Goal: Task Accomplishment & Management: Complete application form

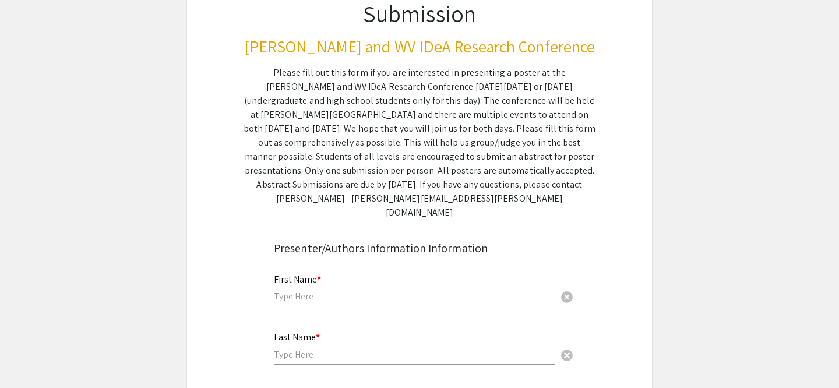
scroll to position [174, 0]
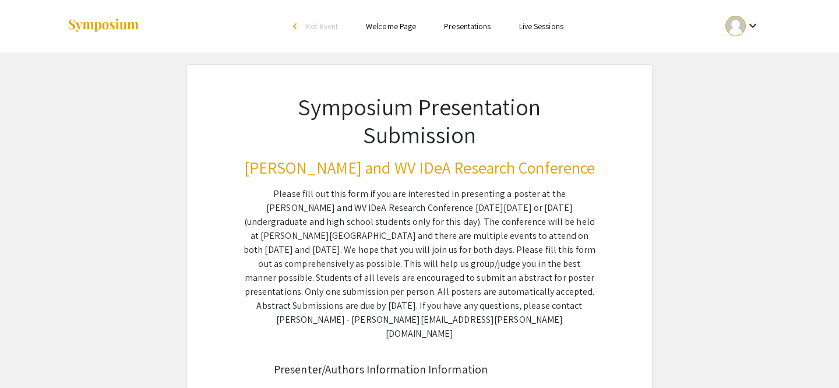
click at [752, 29] on mat-icon "keyboard_arrow_down" at bounding box center [753, 26] width 14 height 14
click at [736, 58] on button "My Account" at bounding box center [749, 58] width 72 height 28
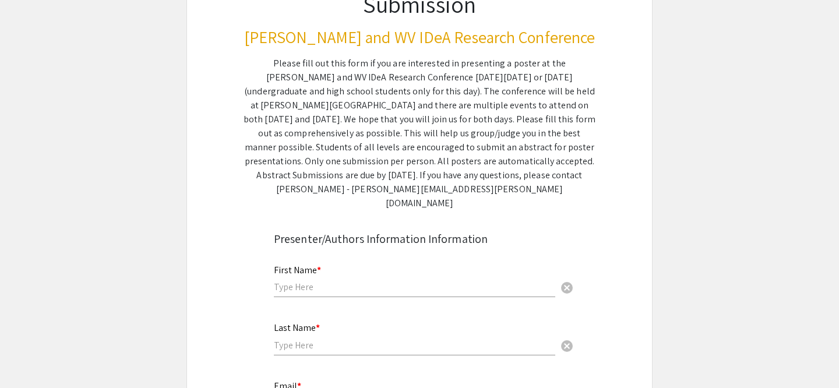
scroll to position [135, 0]
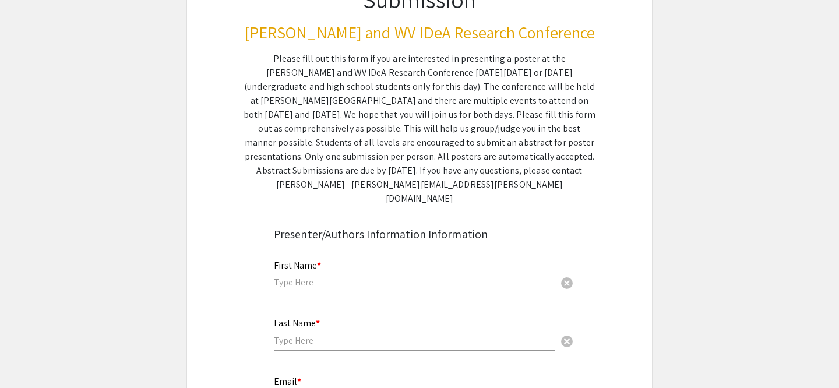
click at [378, 282] on div "First Name * cancel" at bounding box center [414, 277] width 281 height 56
click at [349, 276] on input "text" at bounding box center [414, 282] width 281 height 12
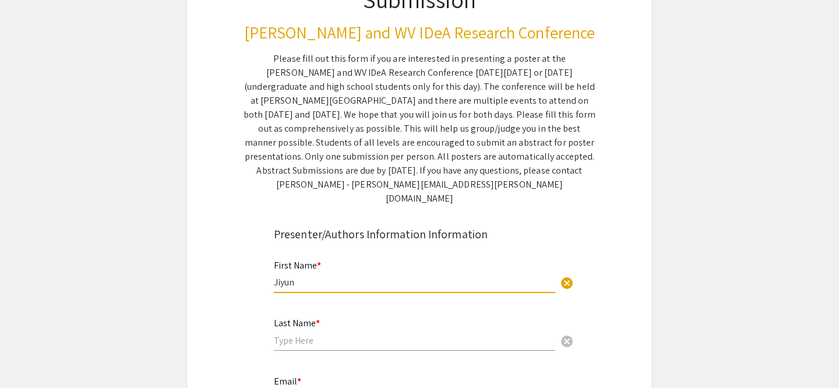
type input "Jiyun"
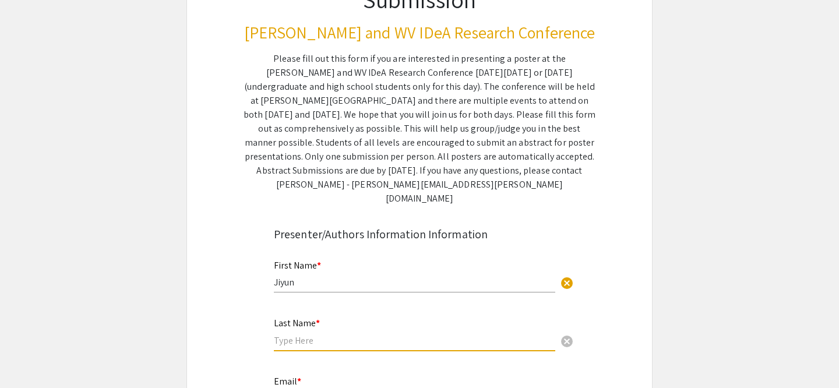
click at [330, 334] on input "text" at bounding box center [414, 340] width 281 height 12
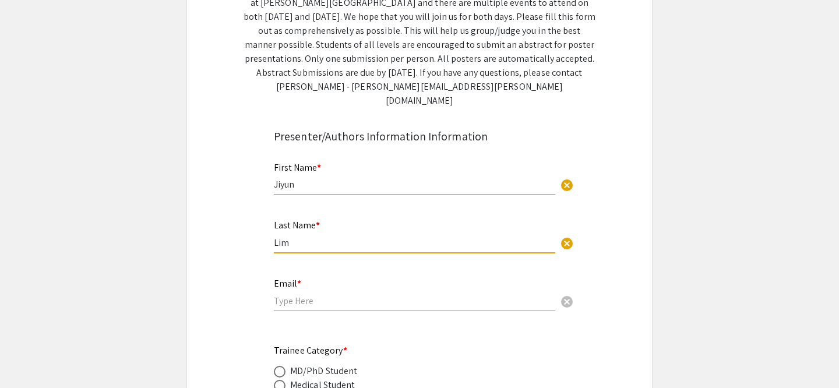
scroll to position [239, 0]
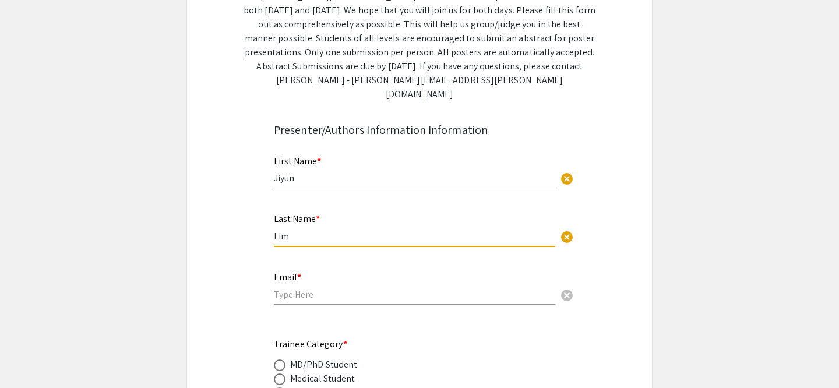
type input "Lim"
click at [308, 288] on input "email" at bounding box center [414, 294] width 281 height 12
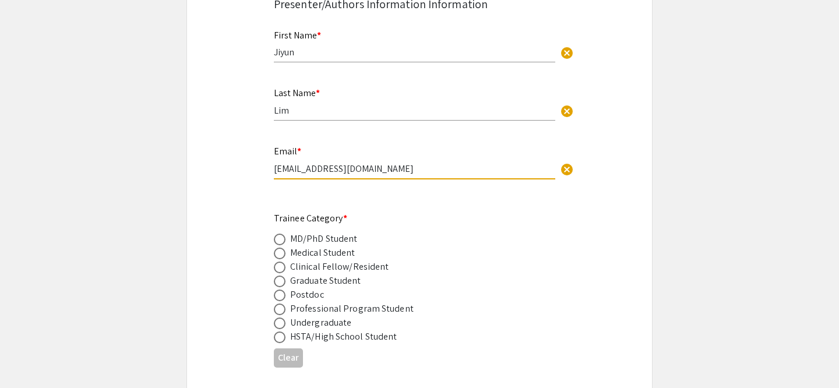
scroll to position [369, 0]
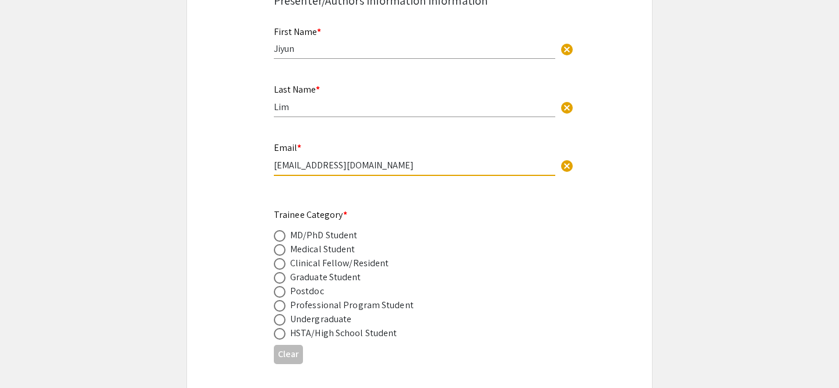
type input "[EMAIL_ADDRESS][DOMAIN_NAME]"
click at [300, 298] on div "Professional Program Student" at bounding box center [352, 305] width 124 height 14
click at [283, 300] on span at bounding box center [280, 306] width 12 height 12
click at [283, 300] on input "radio" at bounding box center [280, 306] width 12 height 12
radio input "true"
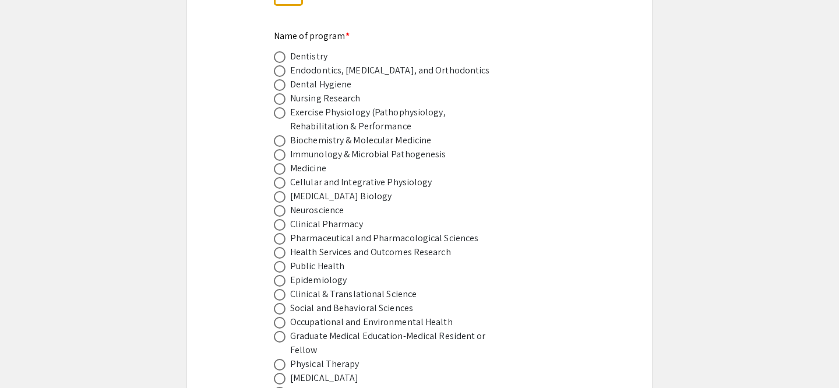
scroll to position [728, 0]
click at [276, 232] on span at bounding box center [280, 238] width 12 height 12
click at [276, 232] on input "radio" at bounding box center [280, 238] width 12 height 12
radio input "true"
click at [278, 219] on span at bounding box center [280, 225] width 12 height 12
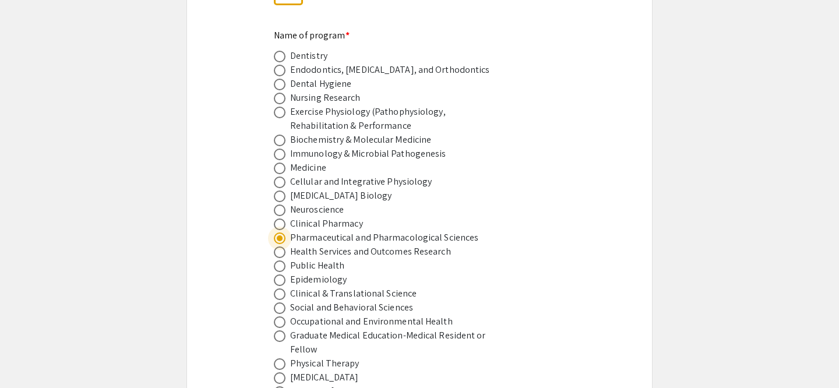
click at [278, 219] on input "radio" at bounding box center [280, 225] width 12 height 12
radio input "true"
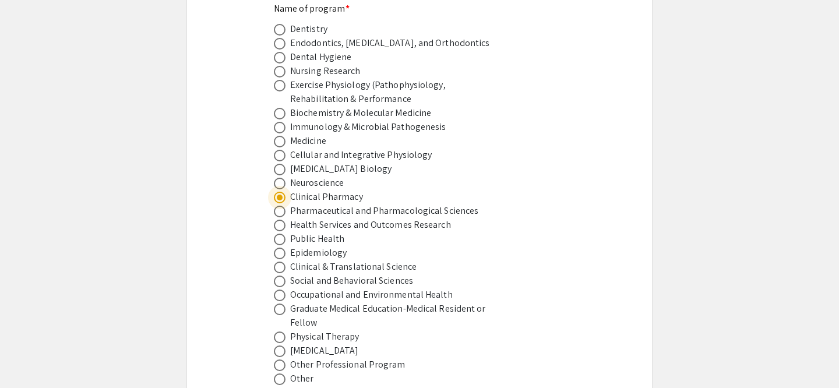
scroll to position [772, 0]
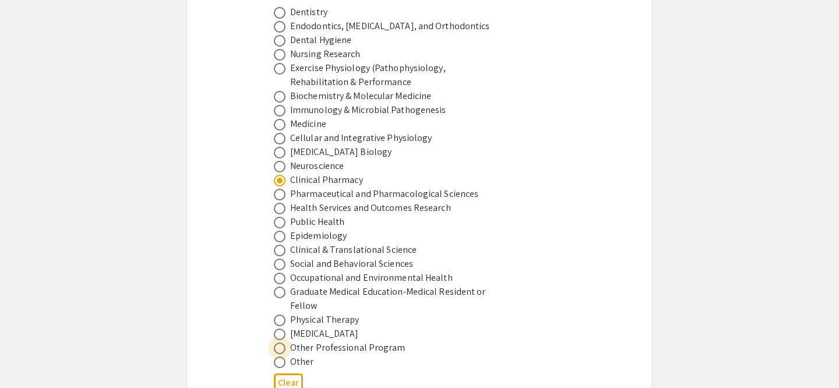
click at [282, 343] on span at bounding box center [280, 349] width 12 height 12
click at [282, 343] on input "radio" at bounding box center [280, 349] width 12 height 12
radio input "true"
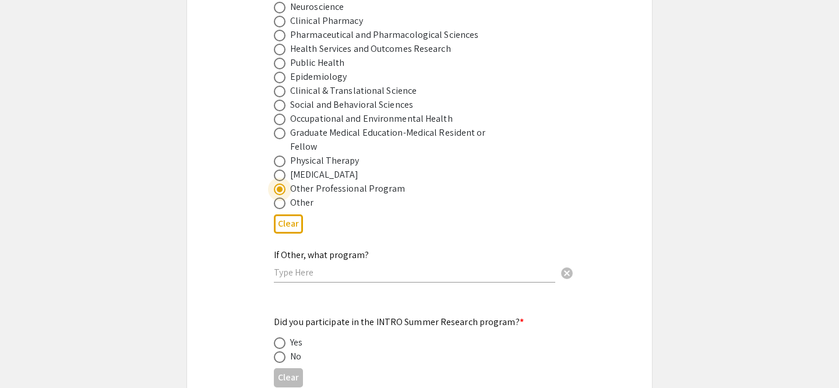
scroll to position [944, 0]
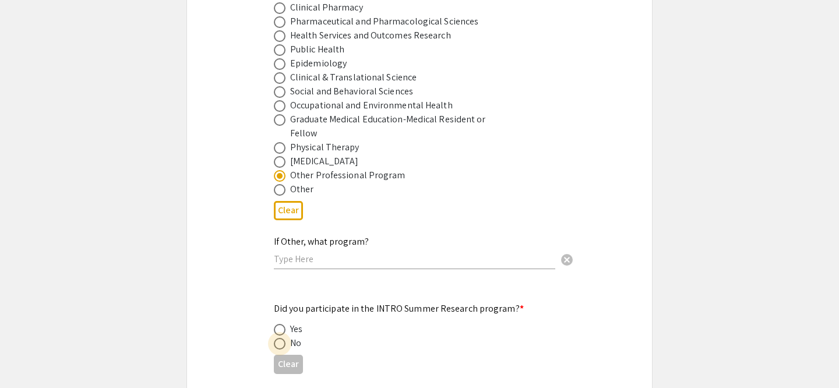
click at [284, 338] on span at bounding box center [280, 344] width 12 height 12
click at [284, 338] on input "radio" at bounding box center [280, 344] width 12 height 12
radio input "true"
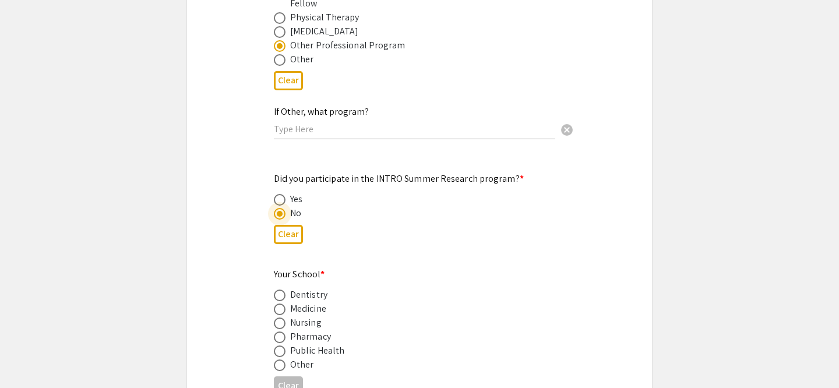
scroll to position [1084, 0]
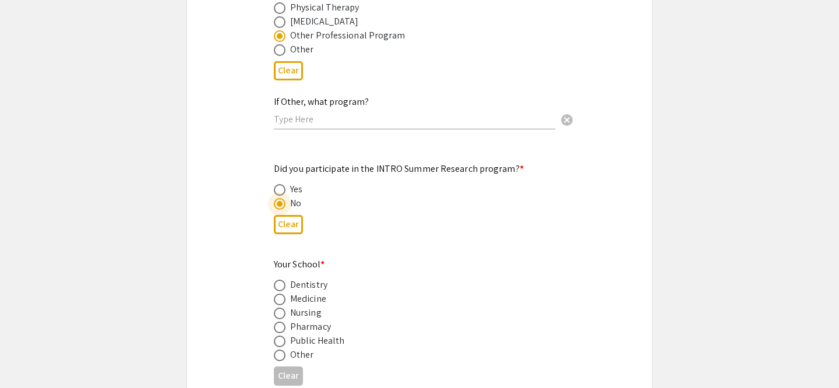
click at [305, 320] on div "Pharmacy" at bounding box center [310, 327] width 41 height 14
click at [285, 322] on span at bounding box center [280, 328] width 12 height 12
click at [285, 322] on input "radio" at bounding box center [280, 328] width 12 height 12
radio input "true"
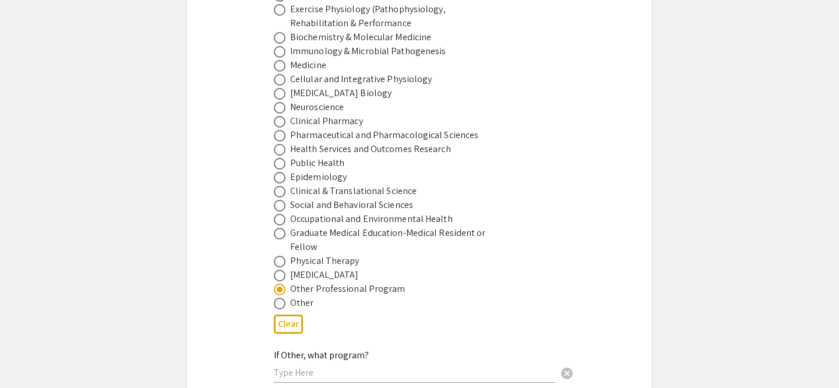
scroll to position [825, 0]
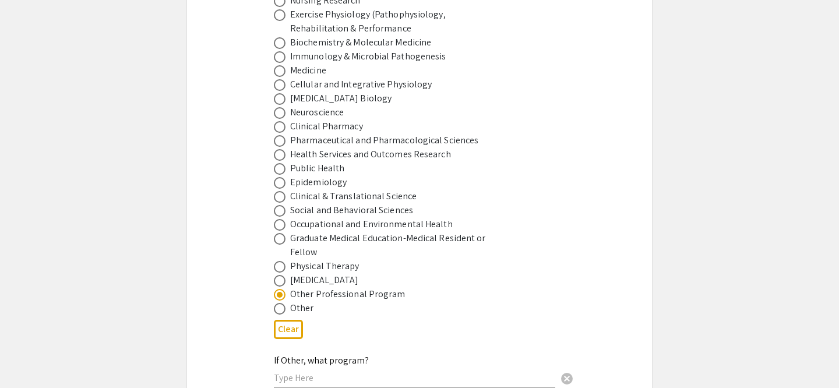
click at [280, 121] on span at bounding box center [280, 127] width 12 height 12
click at [280, 121] on input "radio" at bounding box center [280, 127] width 12 height 12
radio input "true"
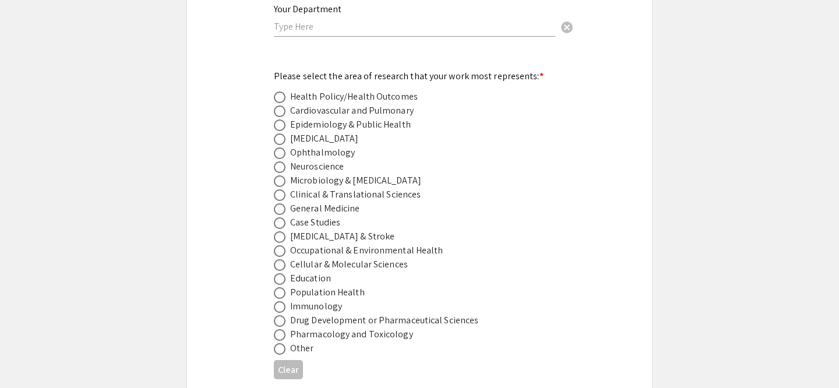
scroll to position [1542, 0]
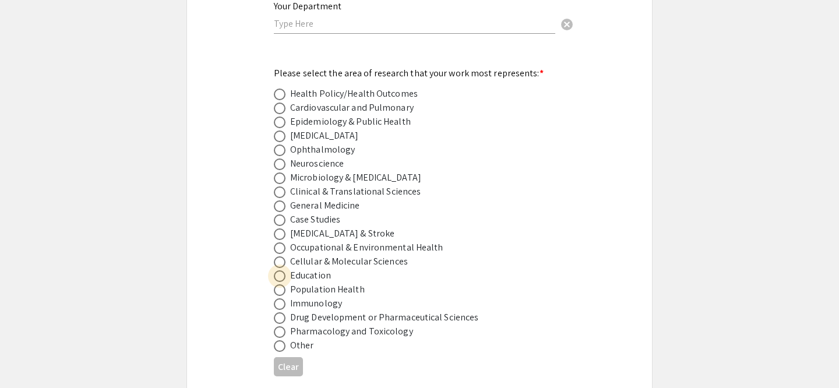
click at [283, 270] on span at bounding box center [280, 276] width 12 height 12
click at [283, 270] on input "radio" at bounding box center [280, 276] width 12 height 12
radio input "true"
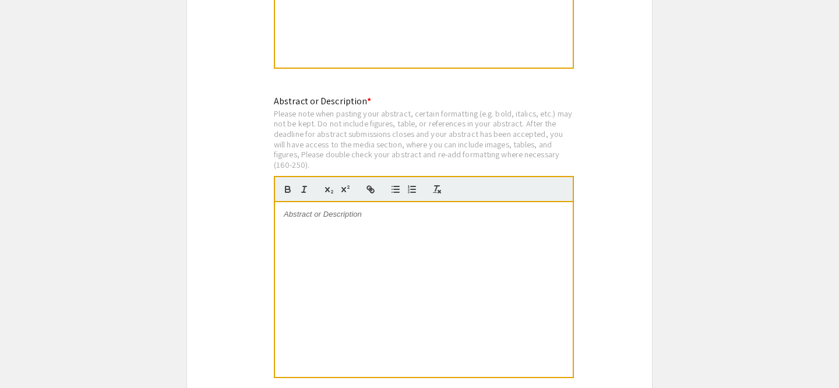
scroll to position [2338, 0]
click at [480, 241] on div at bounding box center [424, 289] width 298 height 175
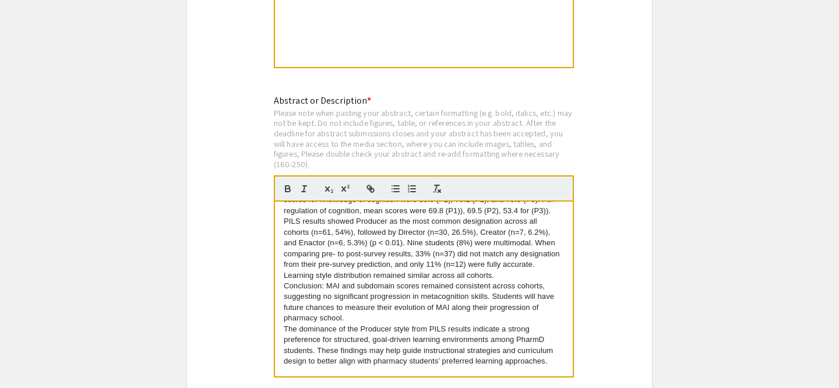
scroll to position [0, 0]
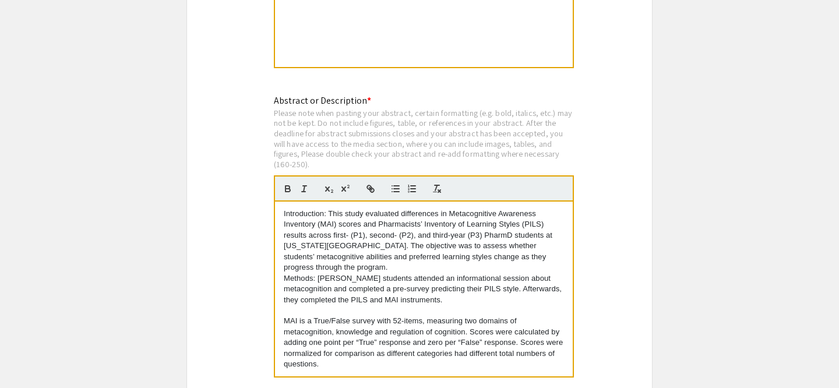
click at [362, 262] on p "Introduction: This study evaluated differences in Metacognitive Awareness Inven…" at bounding box center [424, 241] width 280 height 65
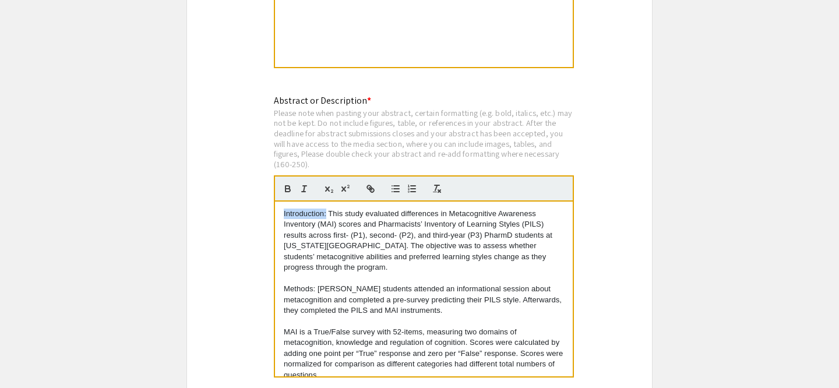
drag, startPoint x: 326, startPoint y: 209, endPoint x: 269, endPoint y: 209, distance: 56.5
click at [269, 209] on div "Abstract or Description * Please note when pasting your abstract, certain forma…" at bounding box center [419, 244] width 309 height 300
click at [287, 189] on icon "button" at bounding box center [288, 190] width 5 height 3
drag, startPoint x: 316, startPoint y: 284, endPoint x: 265, endPoint y: 284, distance: 51.3
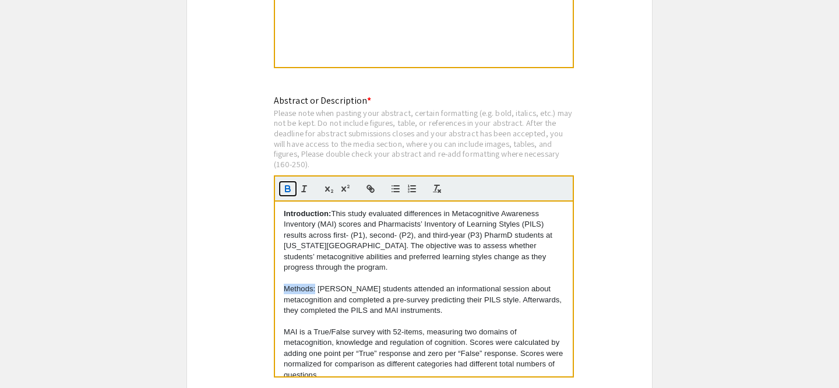
click at [289, 184] on icon "button" at bounding box center [288, 189] width 10 height 10
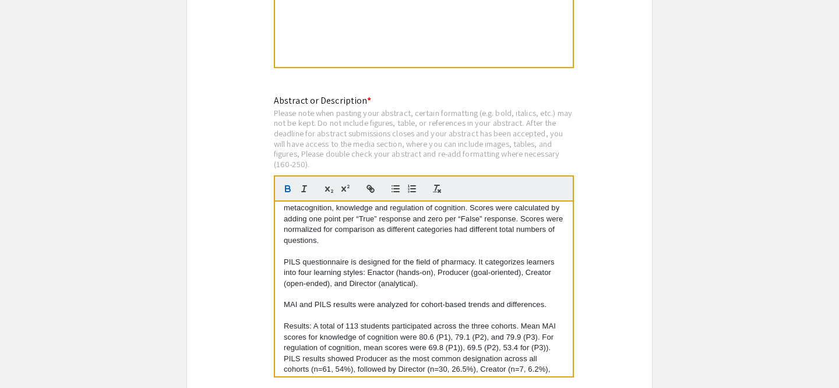
scroll to position [174, 0]
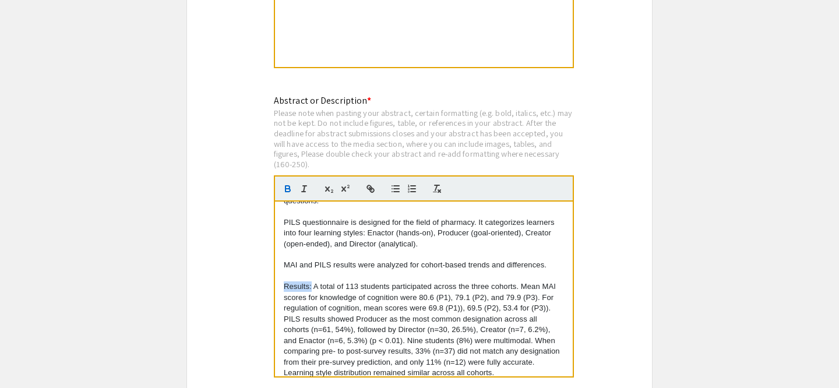
drag, startPoint x: 311, startPoint y: 279, endPoint x: 270, endPoint y: 279, distance: 41.4
click at [270, 279] on div "Abstract or Description * Please note when pasting your abstract, certain forma…" at bounding box center [419, 244] width 309 height 300
click at [286, 184] on icon "button" at bounding box center [288, 189] width 10 height 10
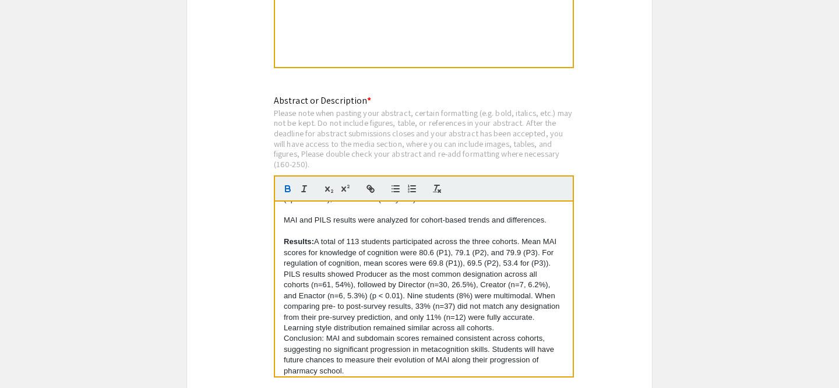
scroll to position [221, 0]
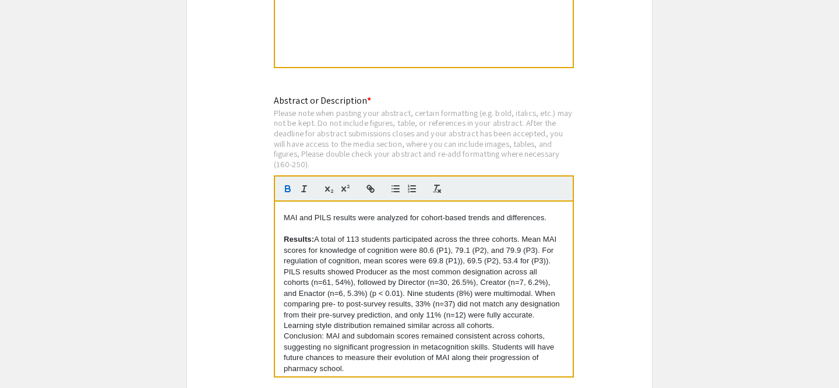
click at [286, 331] on p "Conclusion: MAI and subdomain scores remained consistent across cohorts, sugges…" at bounding box center [424, 352] width 280 height 43
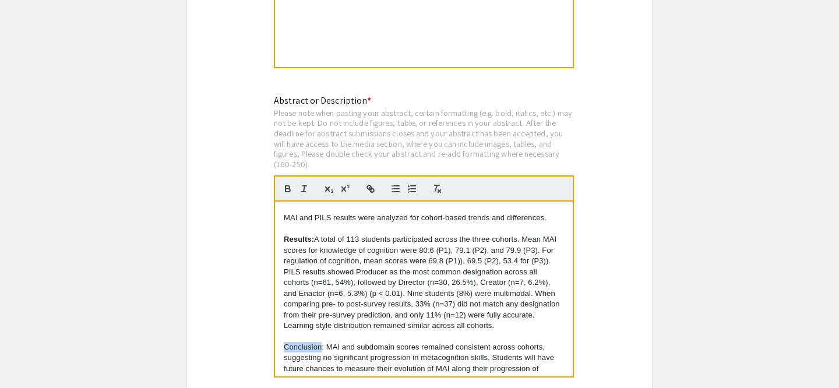
drag, startPoint x: 322, startPoint y: 341, endPoint x: 285, endPoint y: 341, distance: 36.7
click at [286, 342] on p "Conclusion: MAI and subdomain scores remained consistent across cohorts, sugges…" at bounding box center [424, 363] width 280 height 43
click at [363, 331] on p at bounding box center [424, 336] width 280 height 10
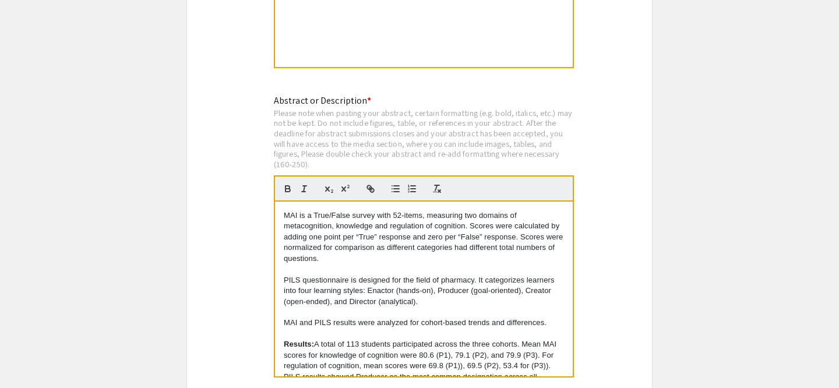
scroll to position [132, 0]
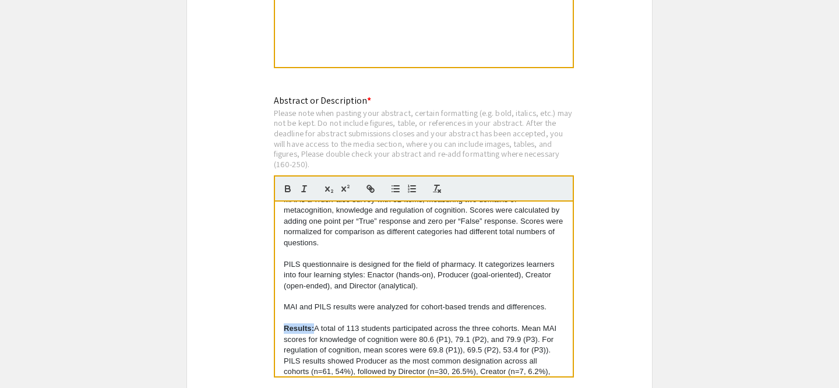
drag, startPoint x: 314, startPoint y: 322, endPoint x: 263, endPoint y: 322, distance: 51.3
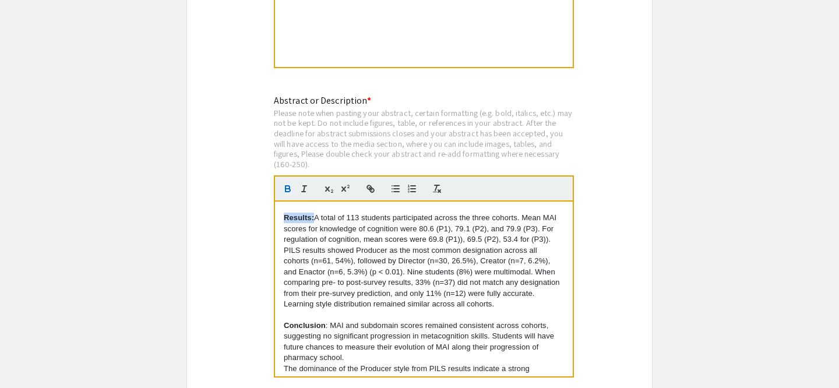
scroll to position [242, 0]
drag, startPoint x: 327, startPoint y: 318, endPoint x: 252, endPoint y: 317, distance: 75.8
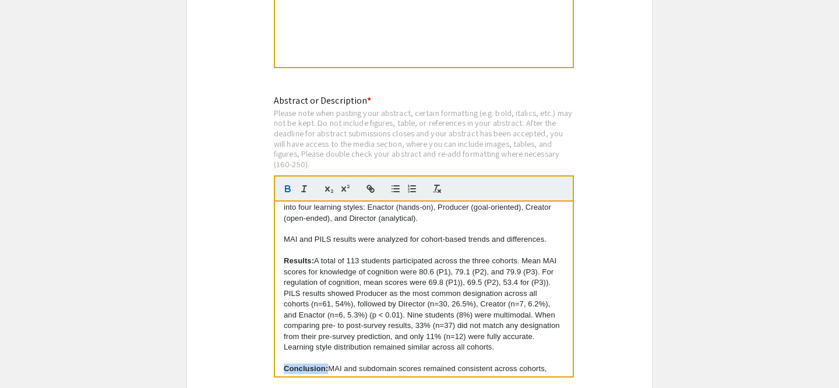
scroll to position [291, 0]
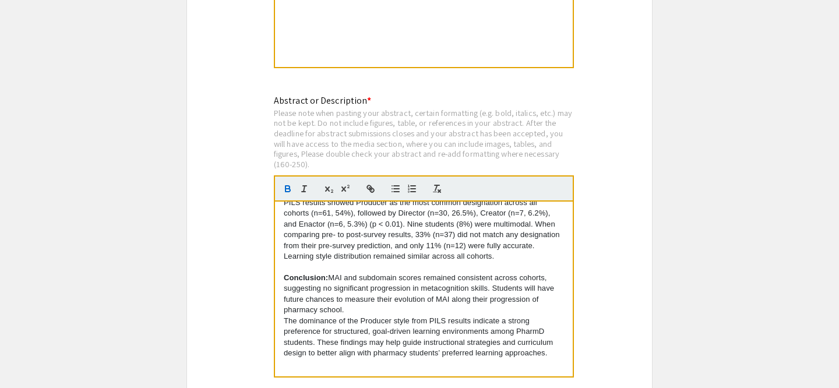
click at [288, 316] on p "The dominance of the Producer style from PILS results indicate a strong prefere…" at bounding box center [424, 337] width 280 height 43
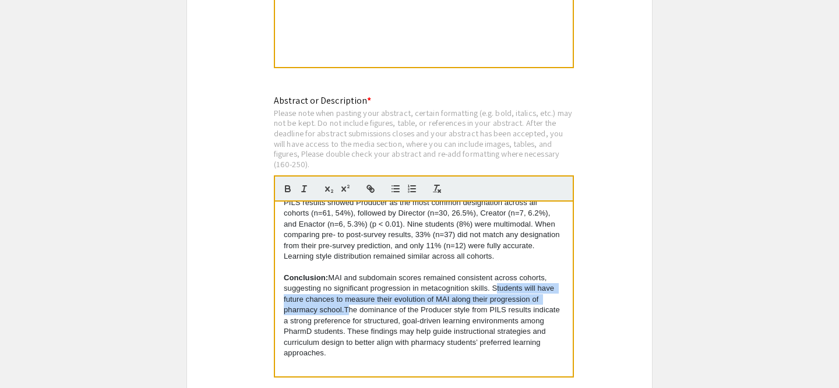
drag, startPoint x: 492, startPoint y: 280, endPoint x: 346, endPoint y: 302, distance: 147.9
click at [346, 302] on p "Conclusion: MAI and subdomain scores remained consistent across cohorts, sugges…" at bounding box center [424, 316] width 280 height 86
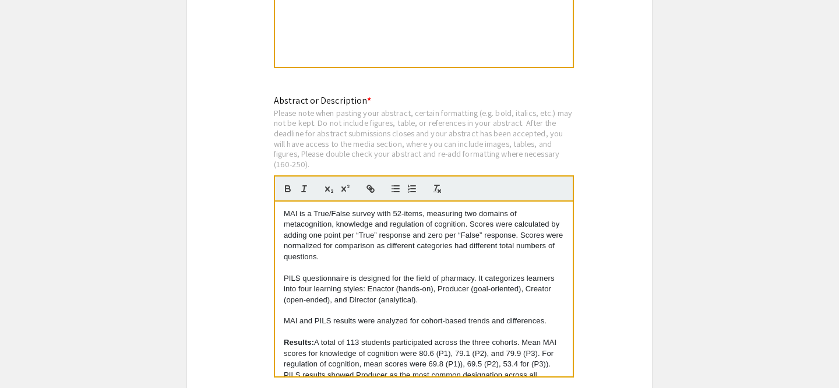
scroll to position [0, 0]
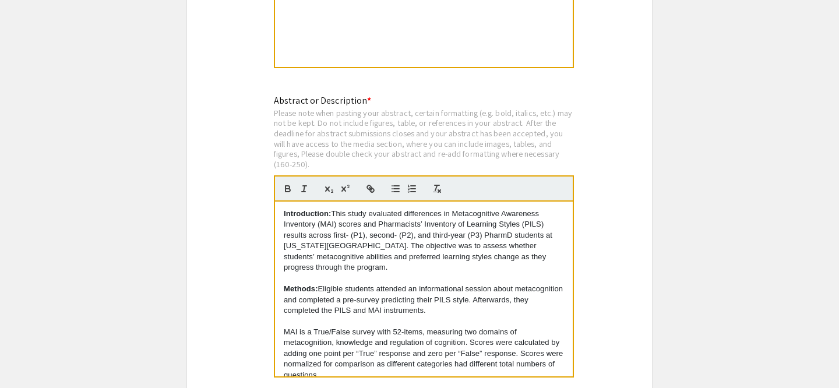
click at [428, 301] on p "Methods: Eligible students attended an informational session about metacognitio…" at bounding box center [424, 300] width 280 height 32
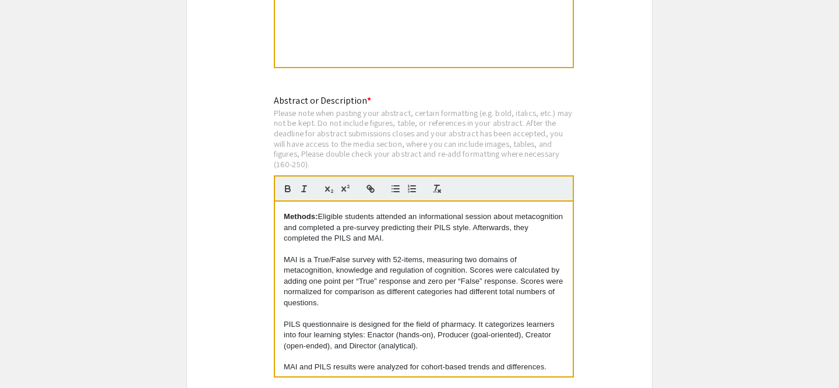
scroll to position [75, 0]
click at [315, 252] on p "MAI is a True/False survey with 52-items, measuring two domains of metacognitio…" at bounding box center [424, 279] width 280 height 54
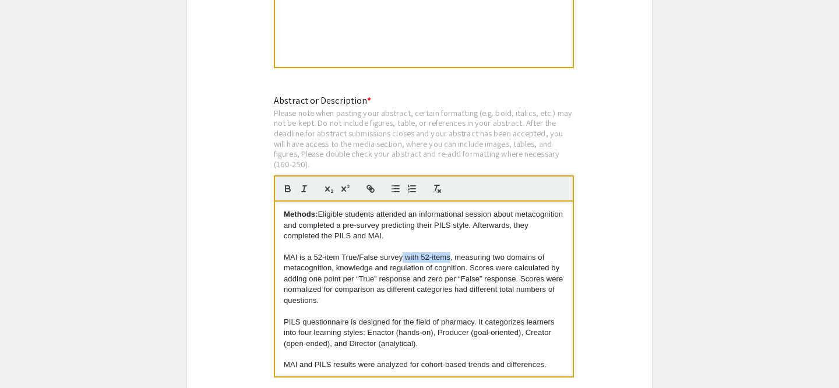
drag, startPoint x: 449, startPoint y: 252, endPoint x: 403, endPoint y: 252, distance: 46.0
click at [403, 252] on p "MAI is a 52-item True/False survey with 52-items, measuring two domains of meta…" at bounding box center [424, 279] width 280 height 54
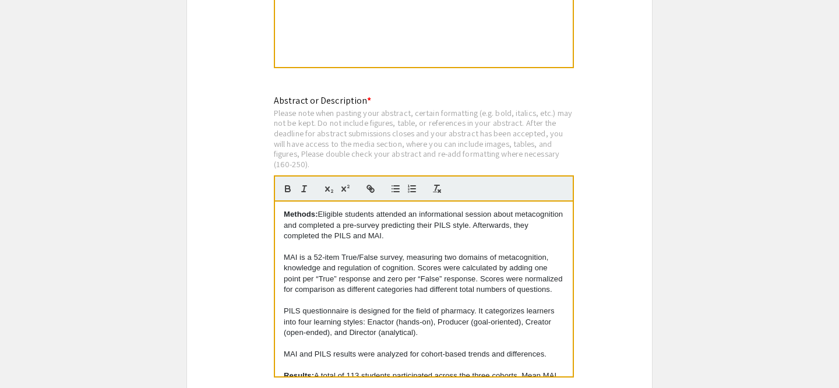
click at [339, 252] on p "MAI is a 52-item True/False survey, measuring two domains of metacognition, kno…" at bounding box center [424, 273] width 280 height 43
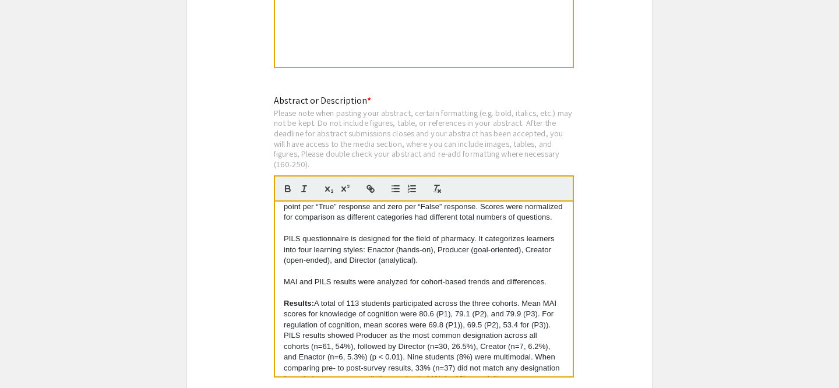
scroll to position [146, 0]
click at [461, 319] on p "Results: A total of 113 students participated across the three cohorts. Mean MA…" at bounding box center [424, 347] width 280 height 97
click at [545, 320] on p "Results: A total of 113 students participated across the three cohorts. Mean MA…" at bounding box center [424, 347] width 280 height 97
click at [521, 319] on p "Results: A total of 113 students participated across the three cohorts. Mean MA…" at bounding box center [424, 347] width 280 height 97
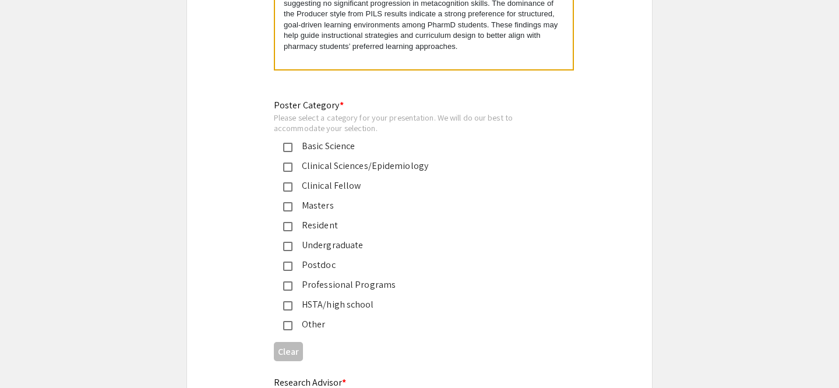
scroll to position [2647, 0]
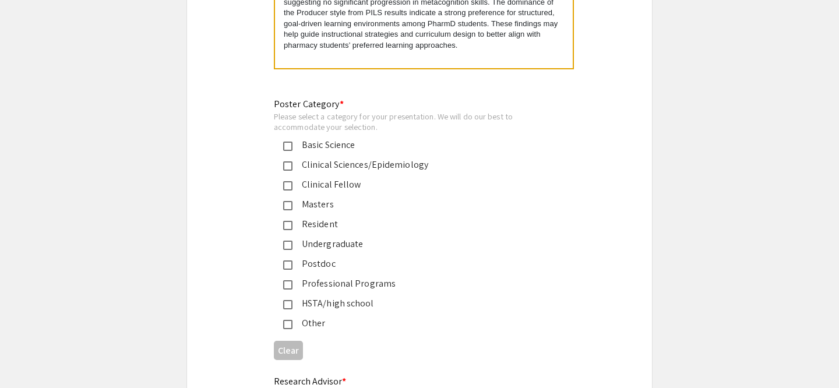
click at [343, 284] on mat-selection-list "Basic Science Clinical Sciences/Epidemiology Clinical Fellow Masters Resident U…" at bounding box center [410, 234] width 273 height 192
click at [346, 280] on div "Professional Programs" at bounding box center [415, 284] width 245 height 14
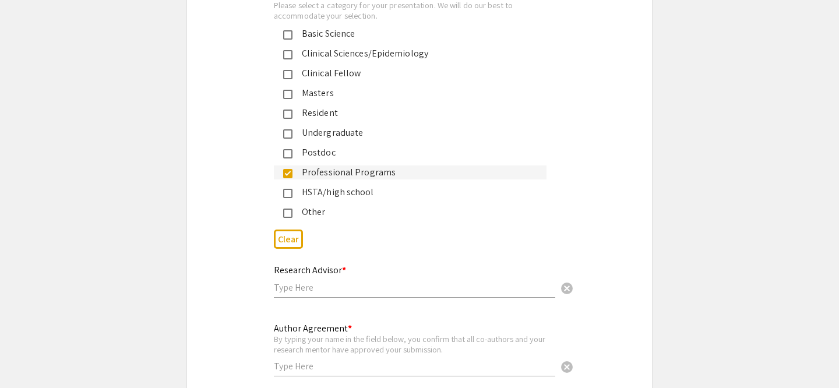
scroll to position [2836, 0]
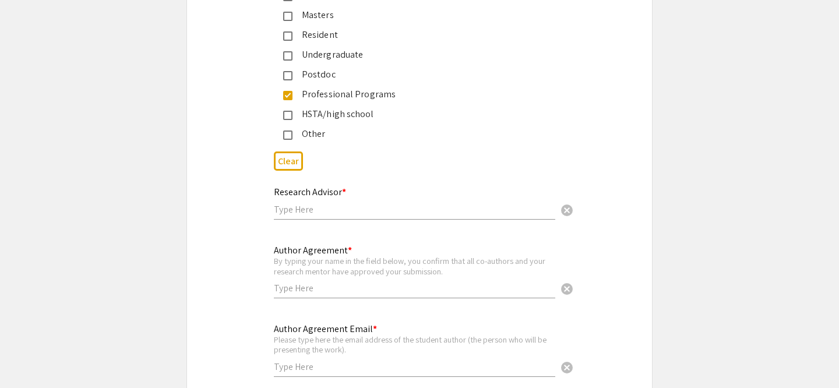
click at [402, 283] on input "text" at bounding box center [414, 288] width 281 height 12
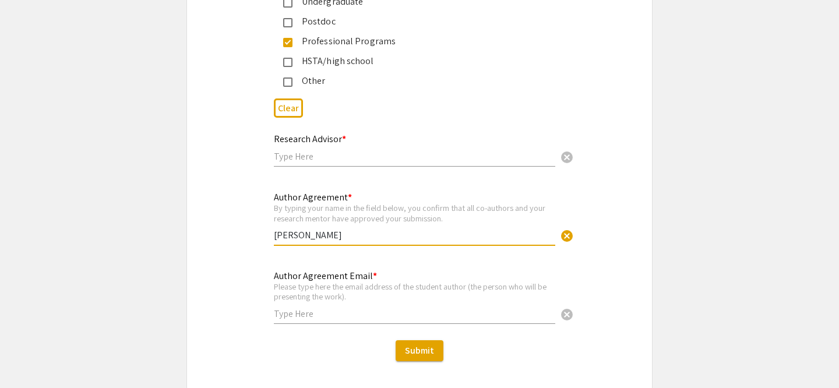
scroll to position [2918, 0]
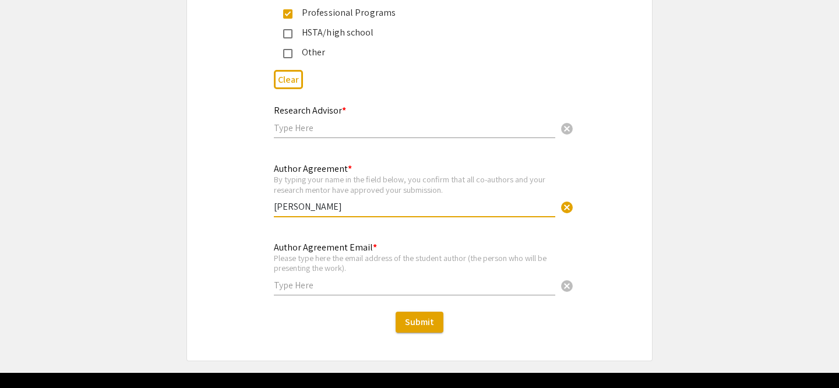
type input "Jiyun Lim"
click at [355, 284] on input "text" at bounding box center [414, 285] width 281 height 12
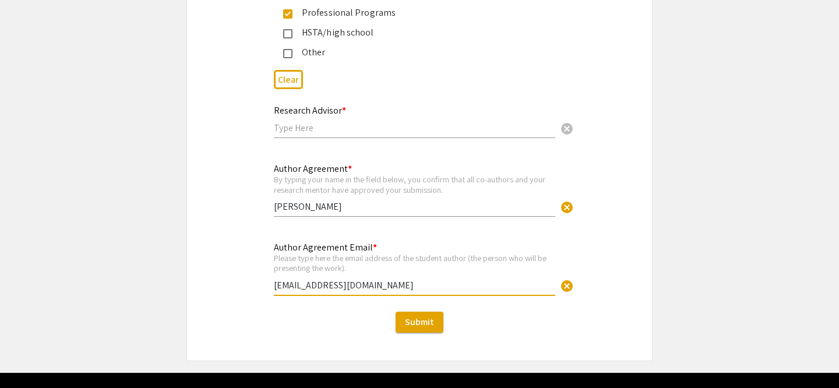
type input "[EMAIL_ADDRESS][DOMAIN_NAME]"
click at [359, 200] on input "Jiyun Lim" at bounding box center [414, 206] width 281 height 12
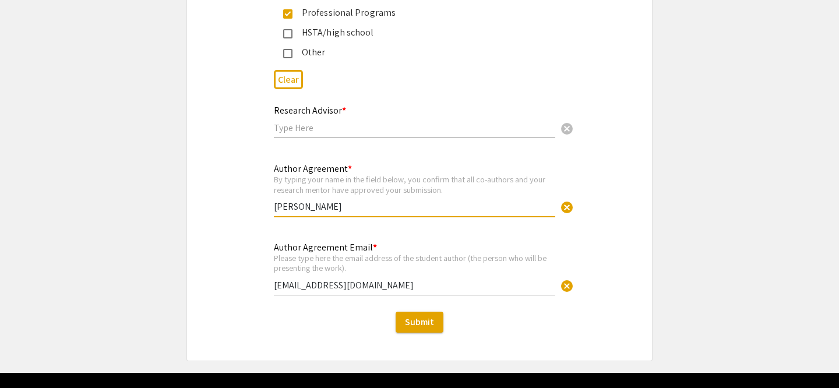
click at [343, 129] on div "Research Advisor * cancel" at bounding box center [414, 116] width 281 height 44
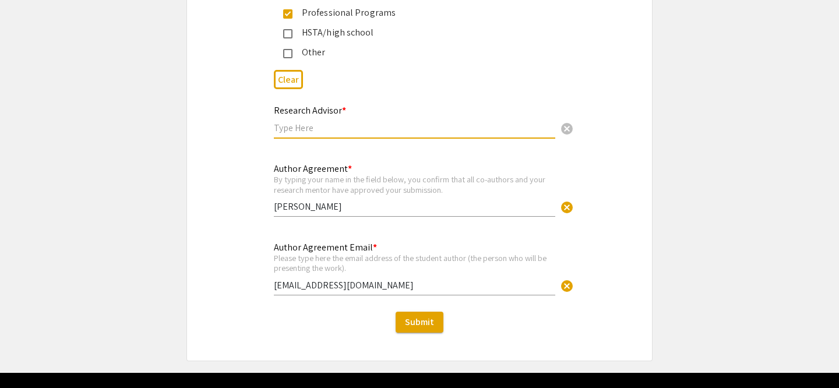
paste input "Marina Galvez Peralta, PharmD, PhD, FCP"
paste input "Mary K. Stamatakis, PharmD West Virginia University"
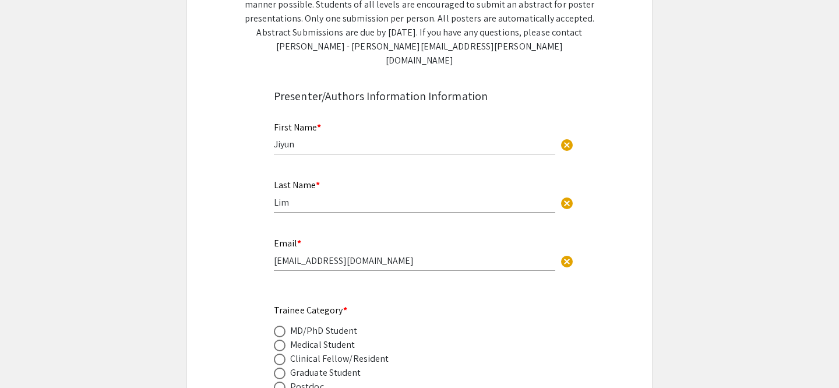
scroll to position [274, 0]
type input "Marina Galvez Peralta, PharmD, PhD, FCP; Mary K. Stamatakis, PharmD"
click at [350, 138] on input "Jiyun" at bounding box center [414, 144] width 281 height 12
click at [563, 138] on span "cancel" at bounding box center [567, 145] width 14 height 14
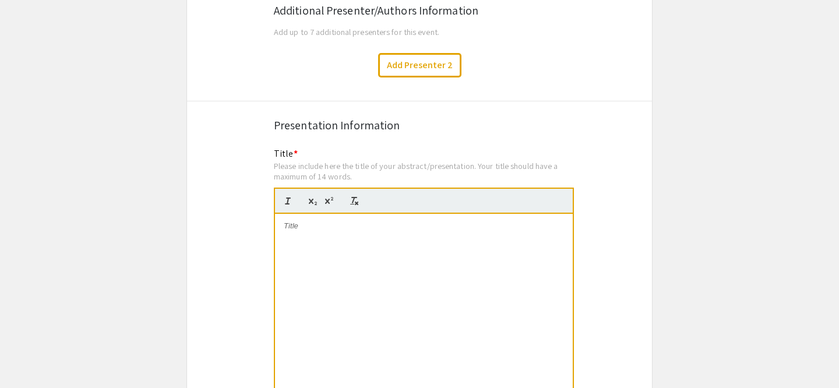
scroll to position [2124, 0]
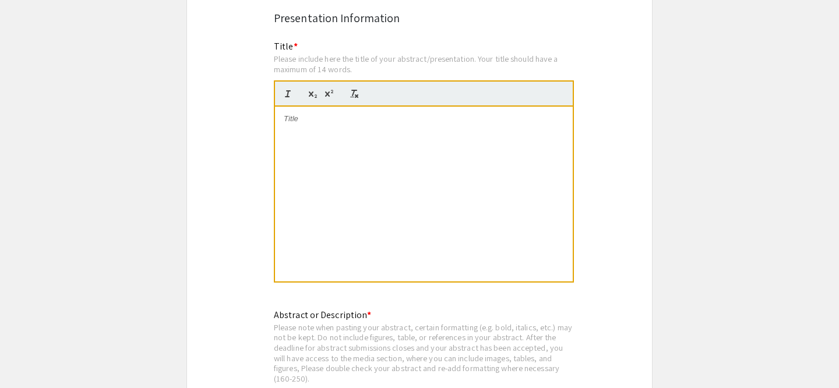
type input "Jiyun"
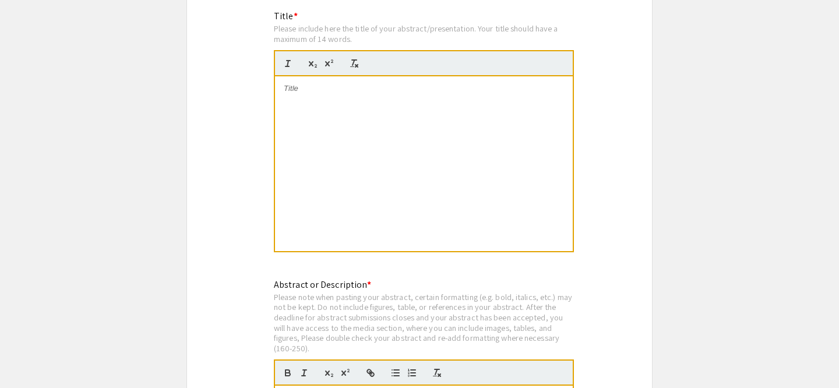
scroll to position [2154, 0]
click at [327, 86] on p at bounding box center [424, 89] width 280 height 10
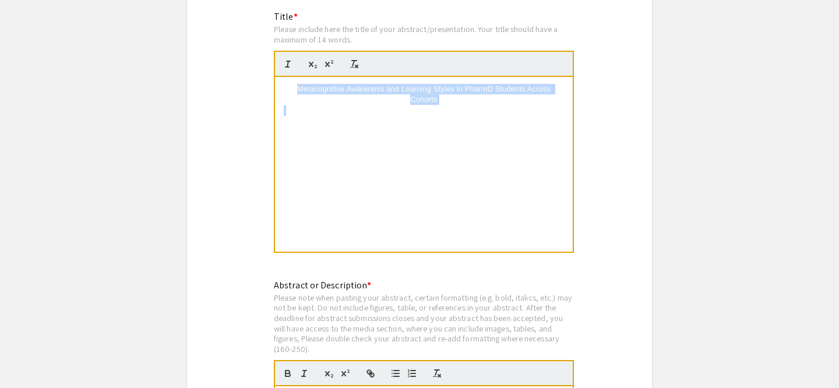
drag, startPoint x: 280, startPoint y: 73, endPoint x: 449, endPoint y: 189, distance: 204.9
click at [449, 189] on div "Metacognitive Awareness and Learning Styles in PharmD Students Across Cohorts" at bounding box center [424, 164] width 298 height 175
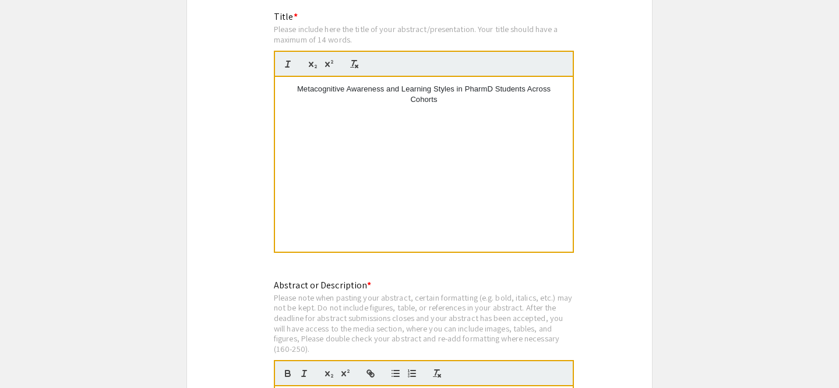
click at [299, 85] on p "Metacognitive Awareness and Learning Styles in PharmD Students Across Cohorts" at bounding box center [424, 95] width 280 height 22
click at [400, 105] on p at bounding box center [424, 110] width 280 height 10
click at [411, 94] on p "Metacognitive Awareness and Learning Styles in PharmD Students Across Cohorts" at bounding box center [424, 95] width 280 height 22
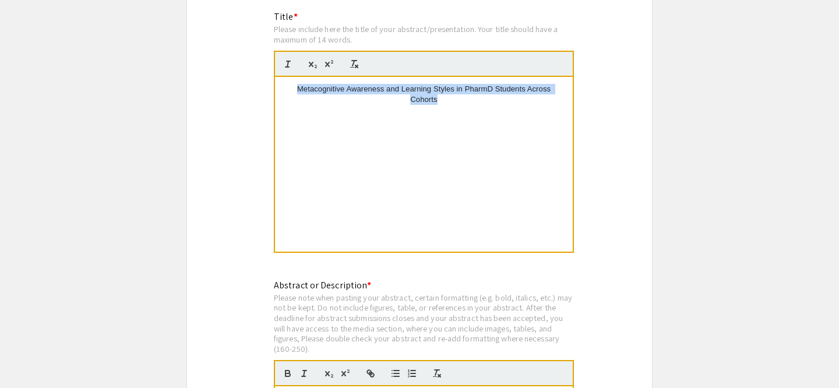
drag, startPoint x: 499, startPoint y: 96, endPoint x: 275, endPoint y: 79, distance: 224.4
click at [275, 79] on div "Metacognitive Awareness and Learning Styles in PharmD Students Across Cohorts" at bounding box center [424, 164] width 298 height 175
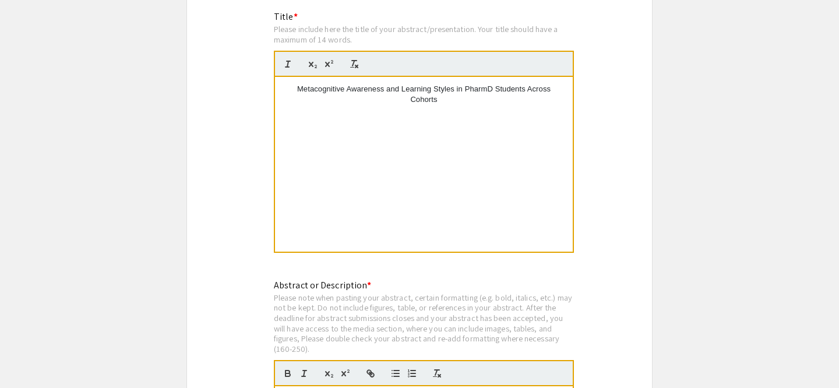
drag, startPoint x: 427, startPoint y: 92, endPoint x: 288, endPoint y: 77, distance: 139.5
click at [288, 84] on p "Metacognitive Awareness and Learning Styles in PharmD Students Across Cohorts" at bounding box center [424, 95] width 280 height 22
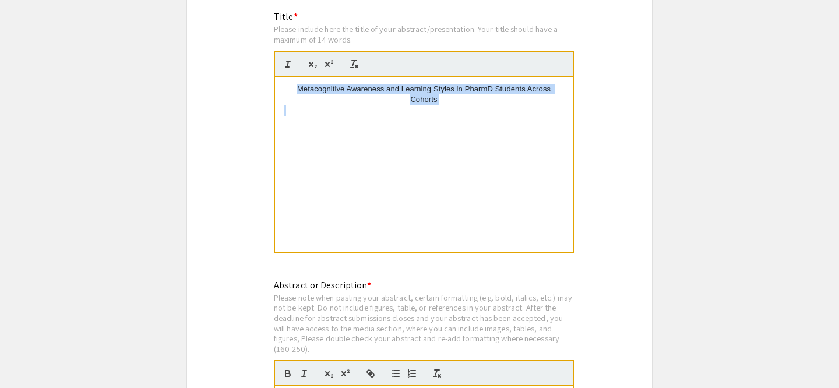
drag, startPoint x: 288, startPoint y: 77, endPoint x: 554, endPoint y: 163, distance: 278.6
click at [554, 163] on div "Metacognitive Awareness and Learning Styles in PharmD Students Across Cohorts" at bounding box center [424, 164] width 298 height 175
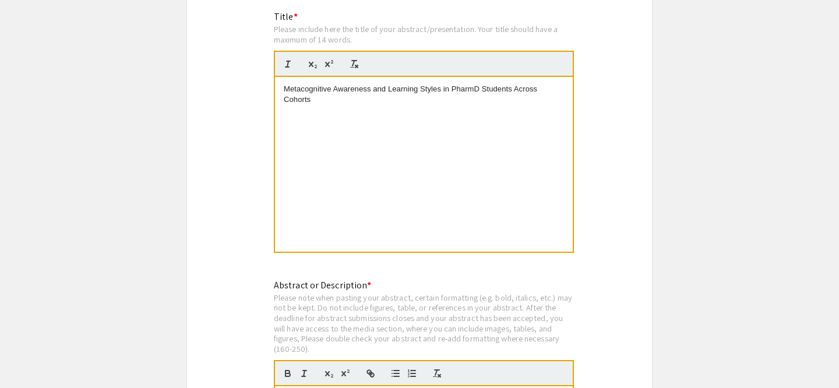
click at [492, 153] on div "Metacognitive Awareness and Learning Styles in PharmD Students Across Cohorts" at bounding box center [424, 164] width 298 height 175
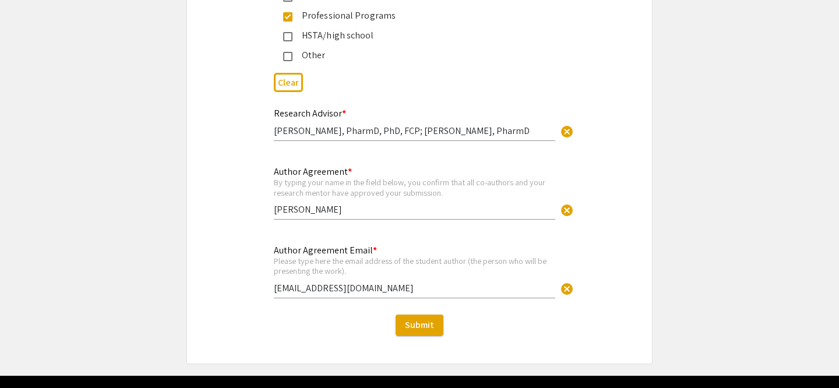
scroll to position [2943, 0]
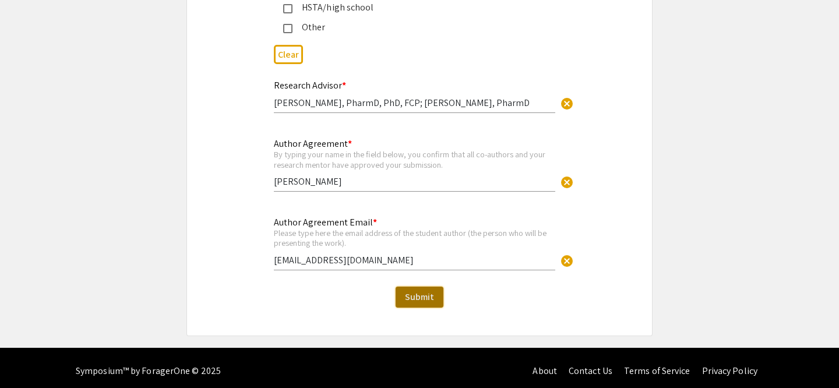
click at [428, 294] on span "Submit" at bounding box center [419, 297] width 29 height 12
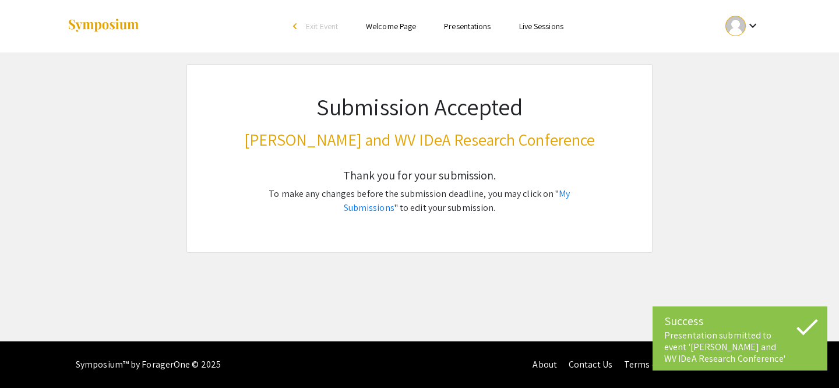
scroll to position [0, 0]
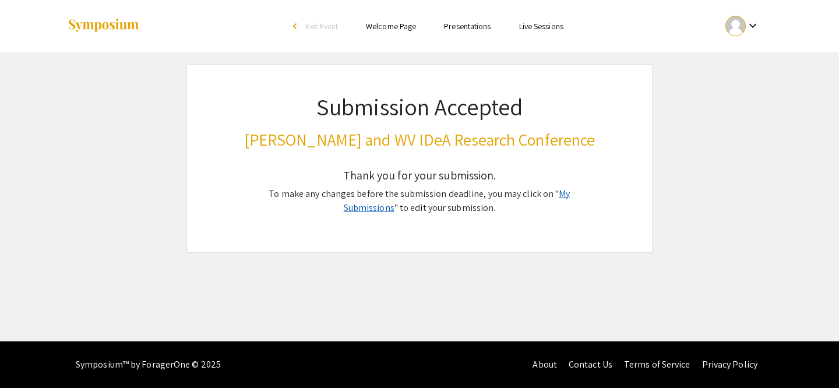
click at [570, 199] on link "My Submissions" at bounding box center [457, 201] width 227 height 26
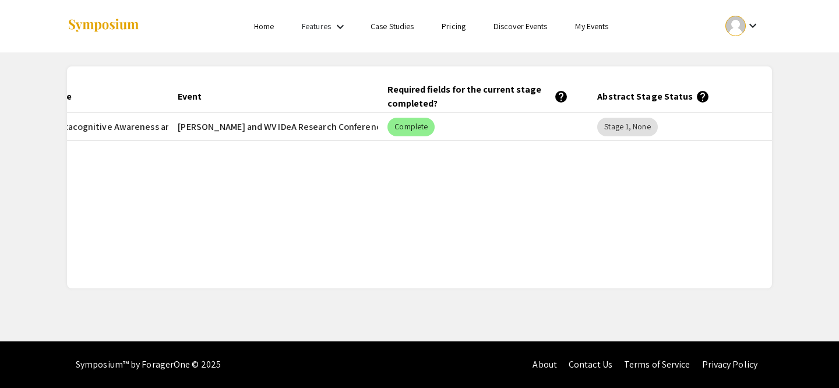
scroll to position [0, 184]
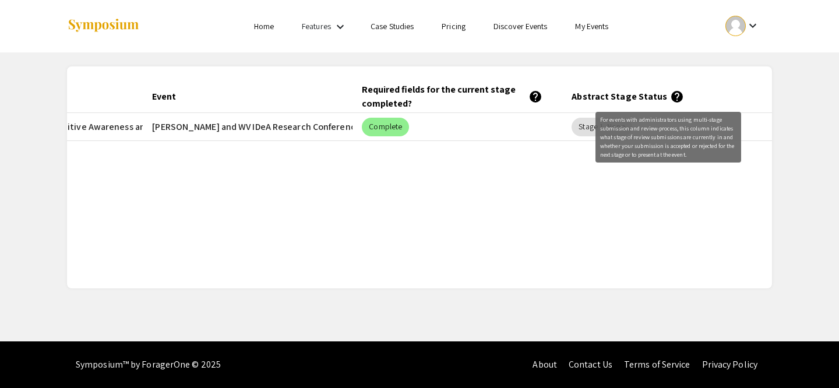
click at [670, 98] on mat-icon "help" at bounding box center [677, 97] width 14 height 14
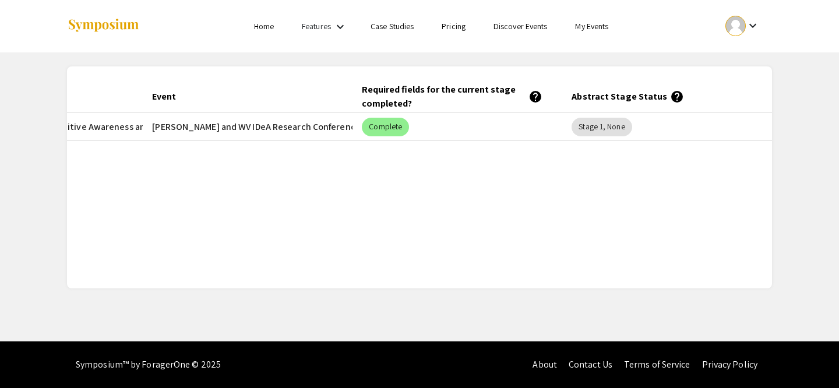
scroll to position [0, 0]
